Goal: Navigation & Orientation: Find specific page/section

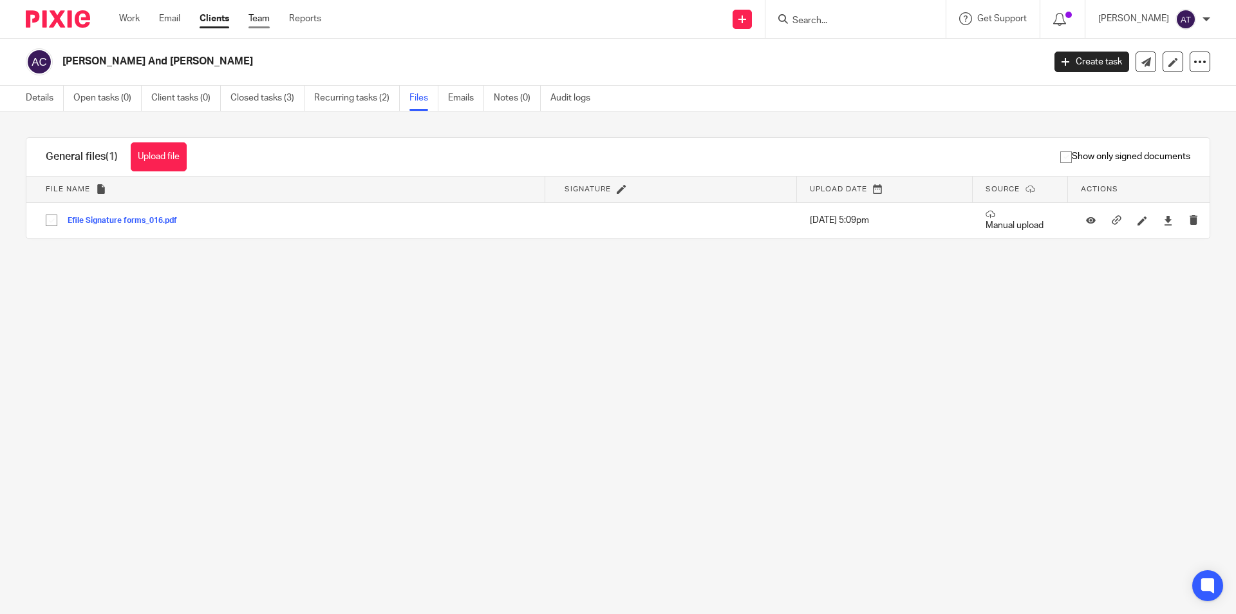
click at [265, 17] on link "Team" at bounding box center [259, 18] width 21 height 13
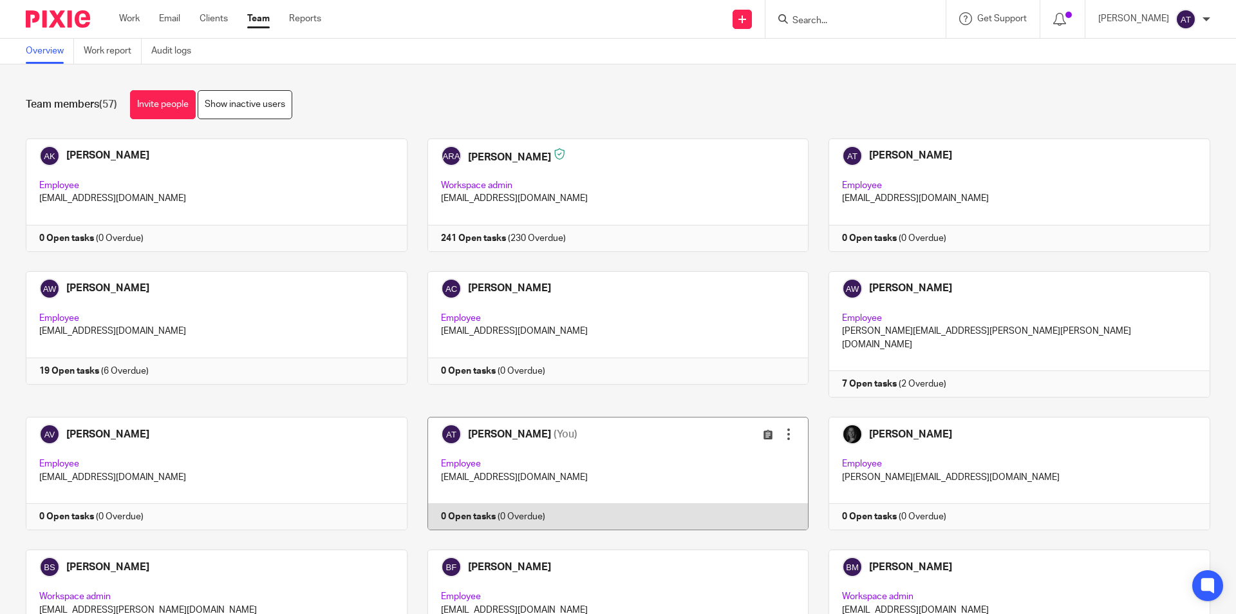
click at [485, 420] on link at bounding box center [609, 473] width 402 height 113
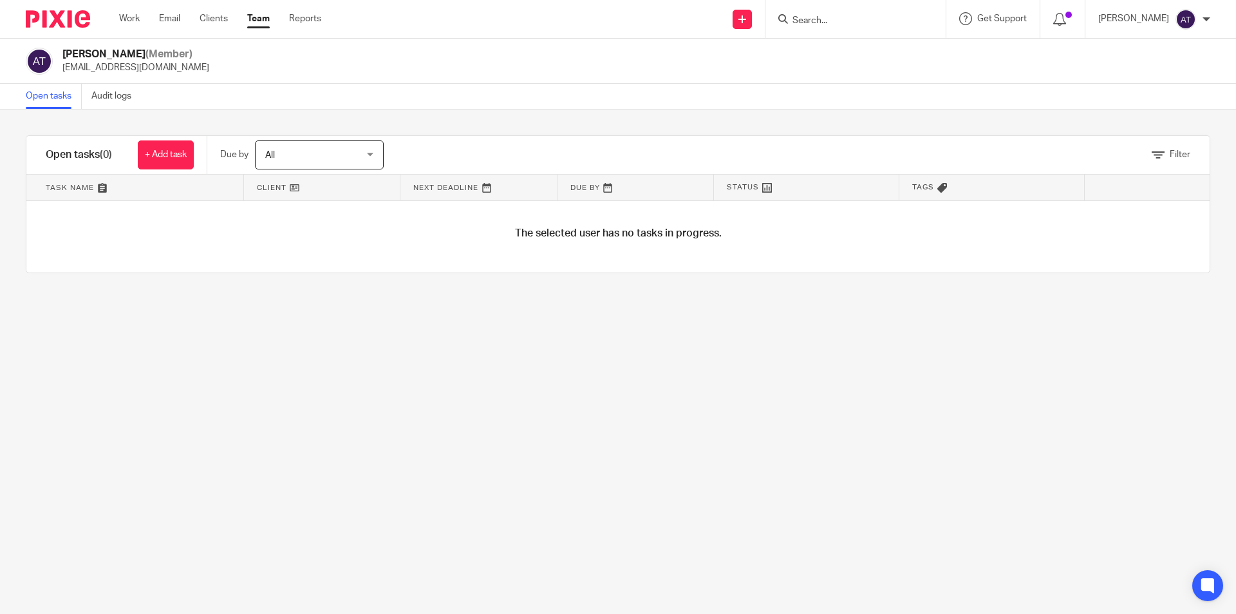
click at [254, 18] on link "Team" at bounding box center [258, 18] width 23 height 13
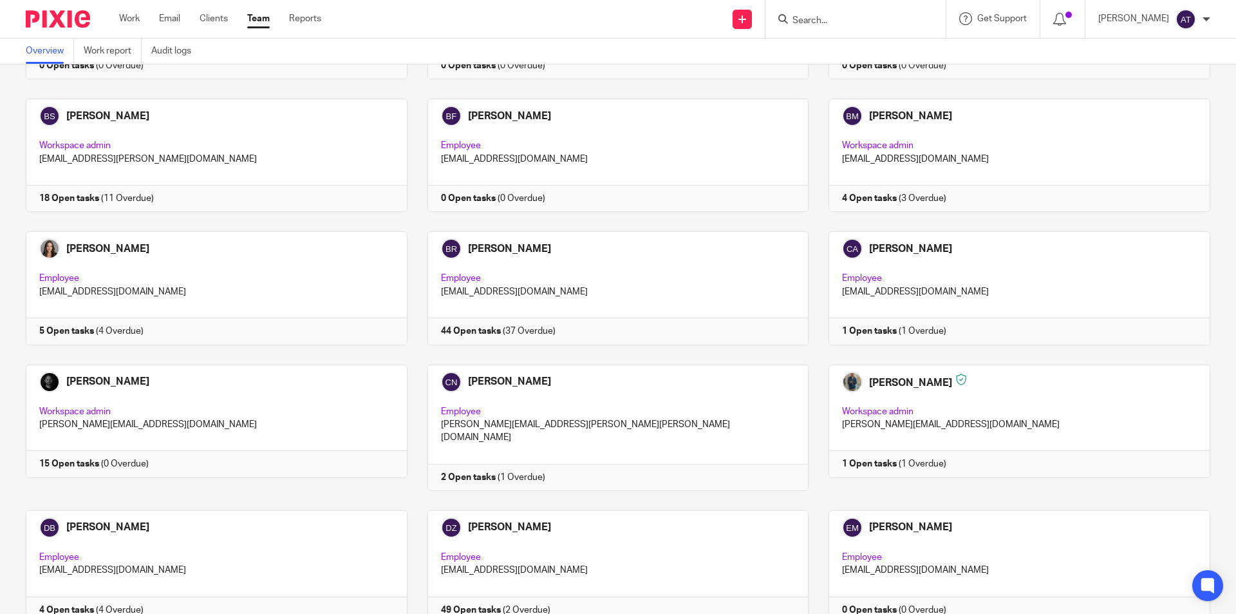
scroll to position [322, 0]
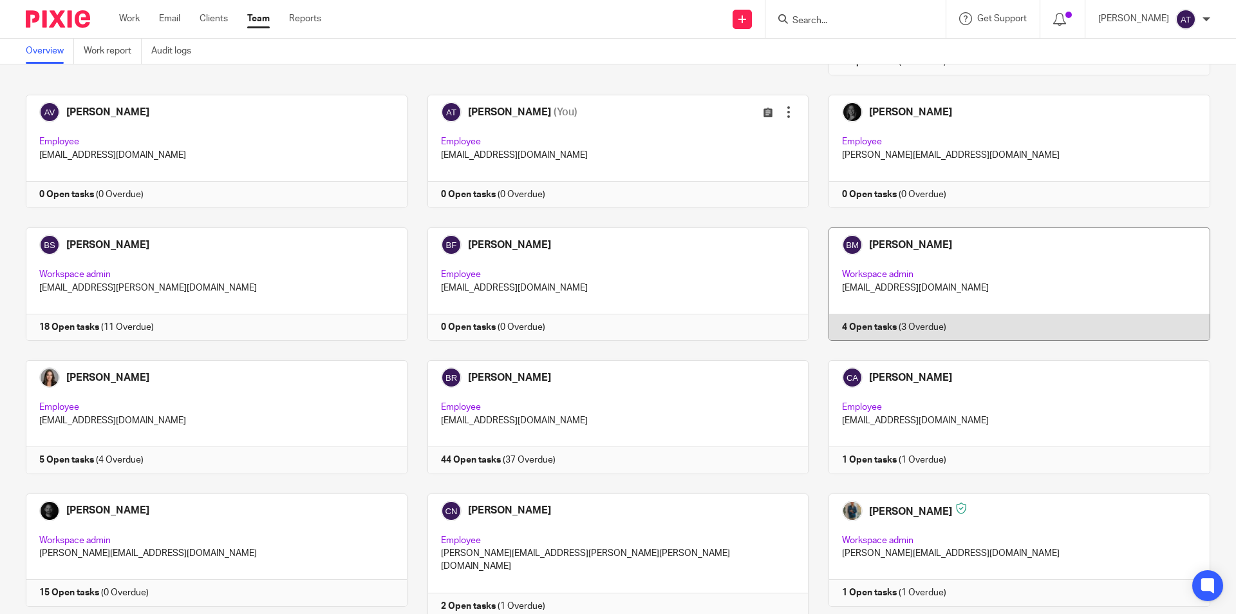
click at [883, 227] on link at bounding box center [1010, 283] width 402 height 113
